Goal: Task Accomplishment & Management: Use online tool/utility

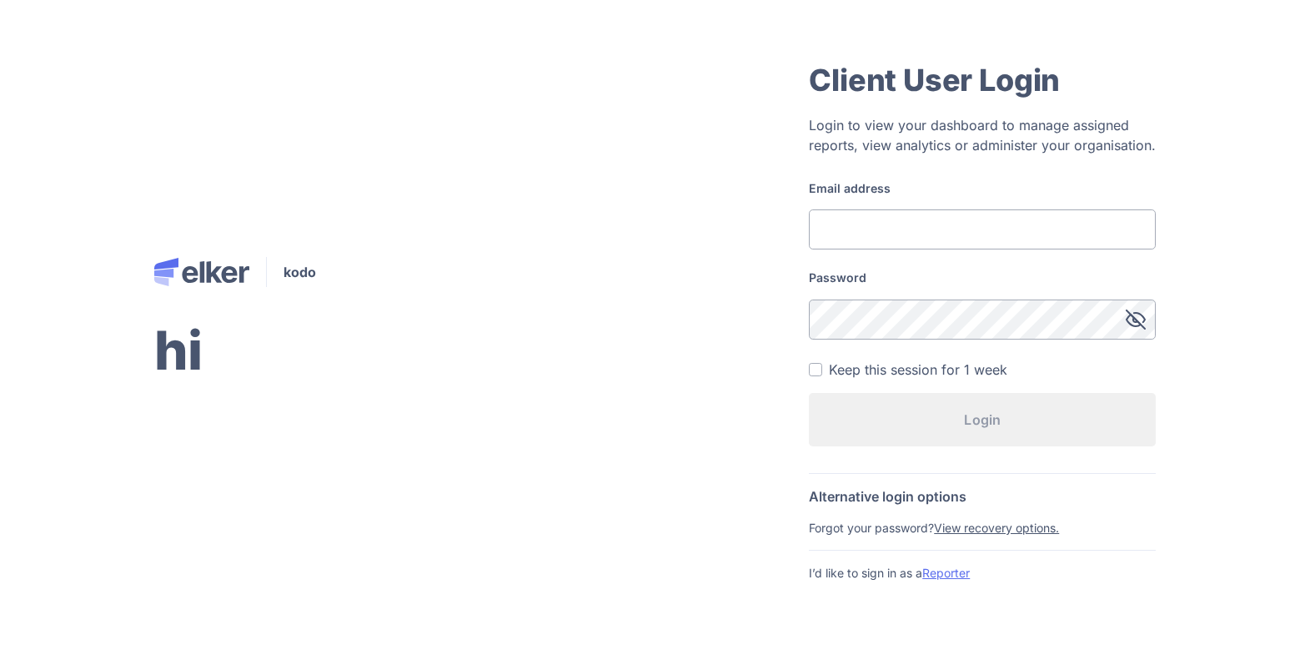
click at [947, 569] on link "Reporter" at bounding box center [947, 573] width 48 height 14
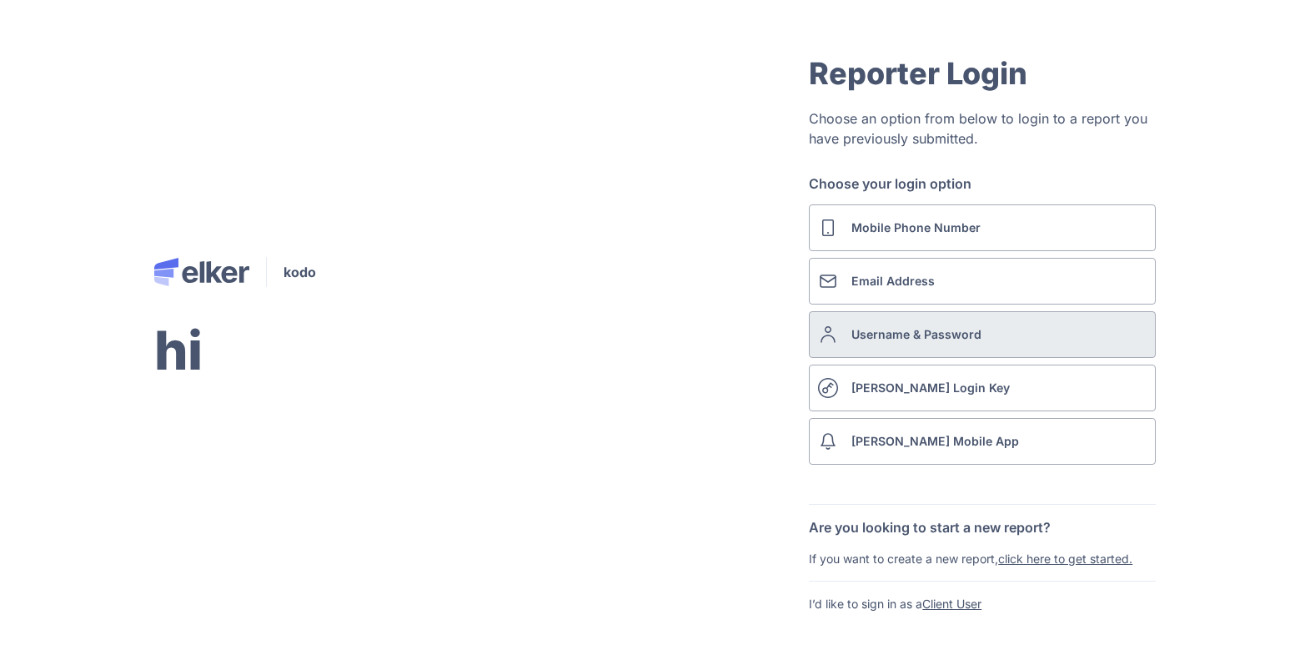
click at [899, 339] on div "Username & Password" at bounding box center [917, 334] width 130 height 18
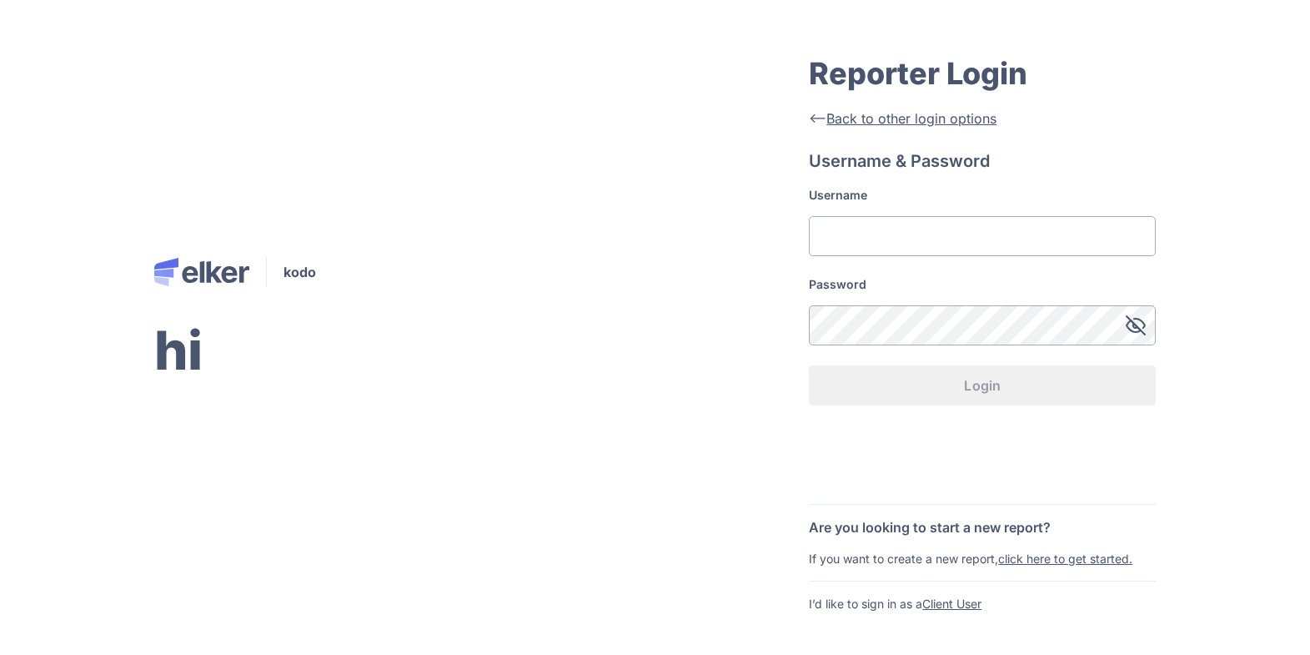
click at [918, 223] on input "Username" at bounding box center [982, 236] width 347 height 40
type input "rrrr"
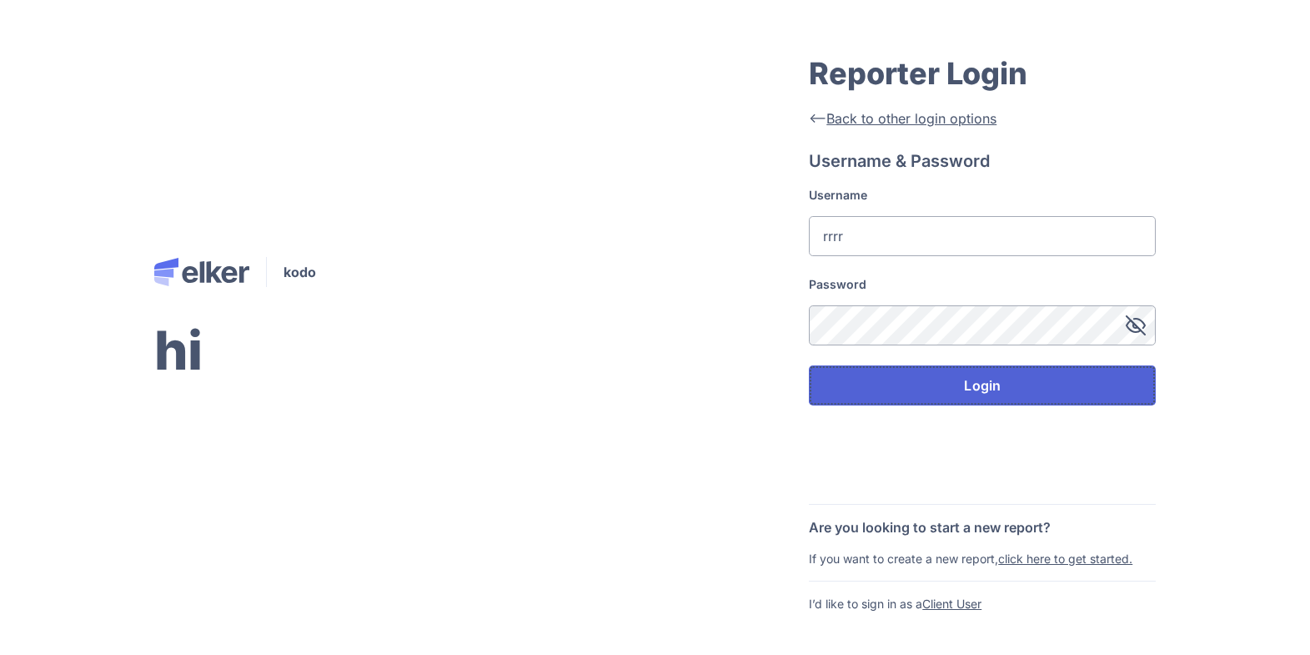
click at [903, 387] on button "Login" at bounding box center [982, 385] width 347 height 40
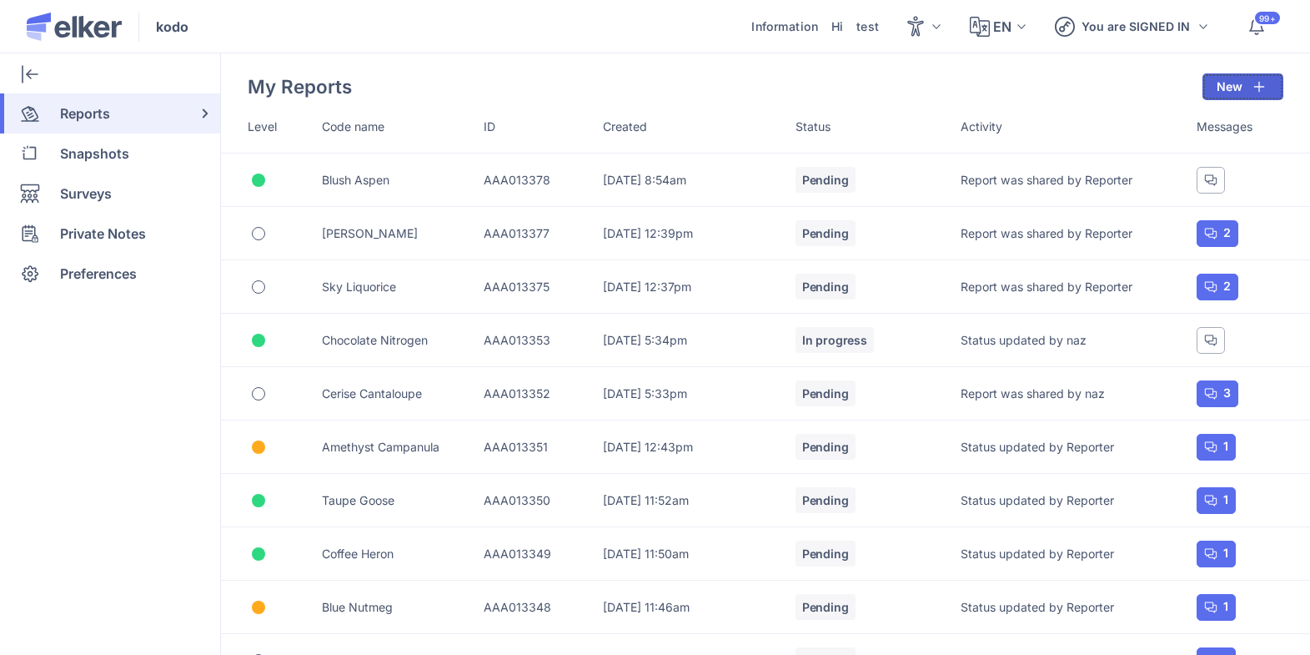
click at [1210, 96] on button "New" at bounding box center [1243, 86] width 81 height 27
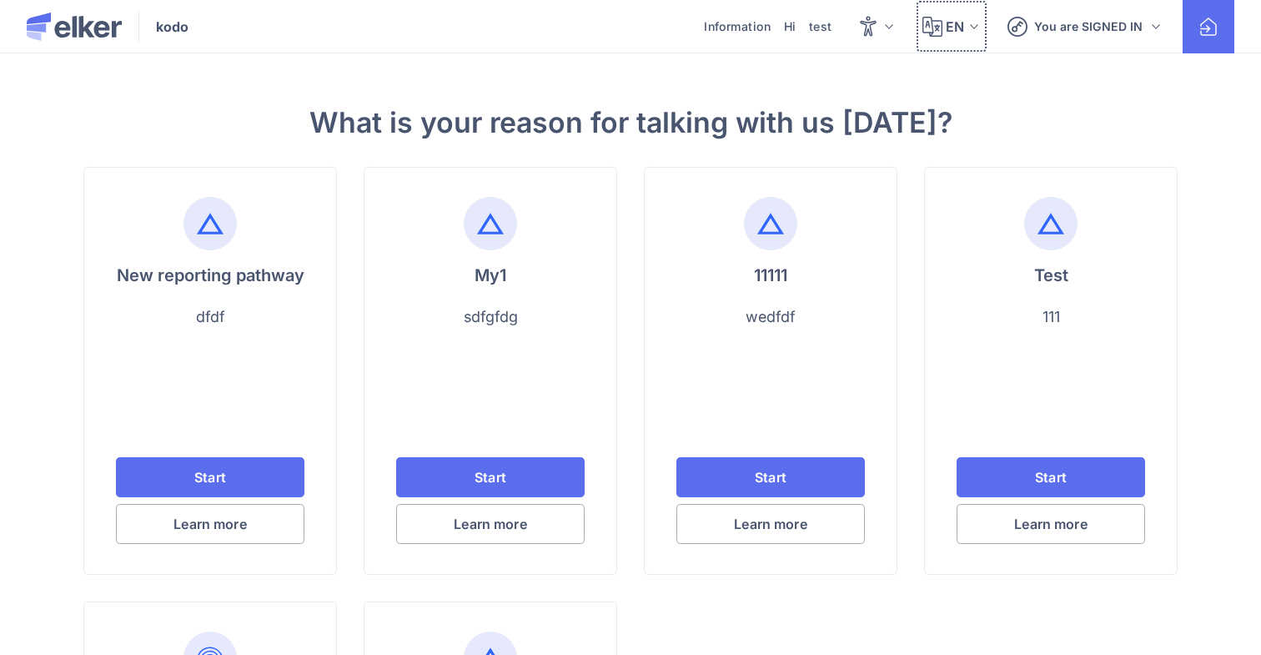
click at [963, 29] on span "EN" at bounding box center [955, 27] width 18 height 20
click at [931, 158] on div "Ukrainian" at bounding box center [940, 159] width 95 height 40
